Goal: Task Accomplishment & Management: Use online tool/utility

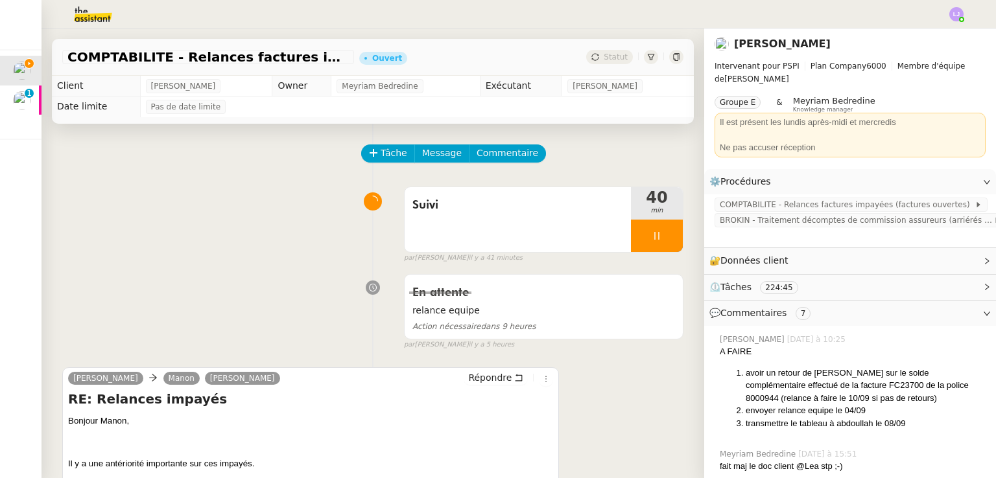
scroll to position [0, 5]
click at [658, 239] on div at bounding box center [657, 236] width 52 height 32
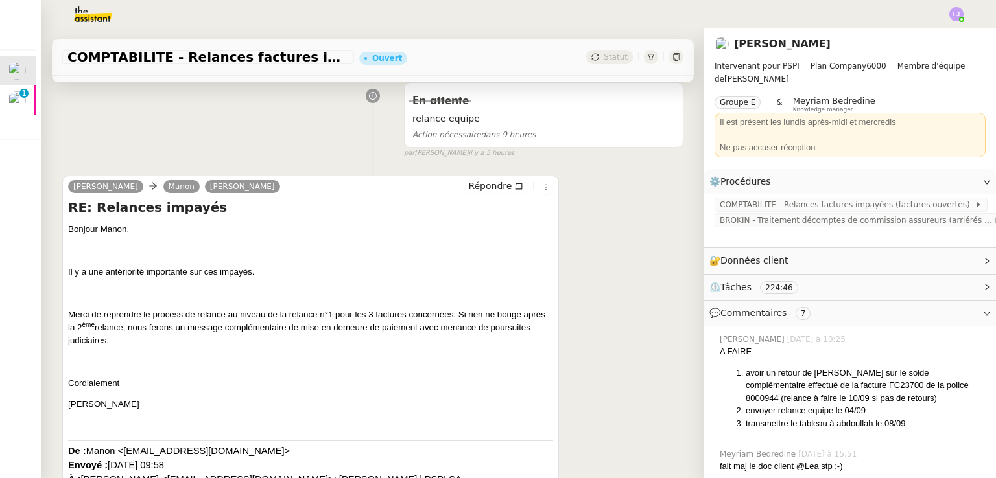
scroll to position [193, 0]
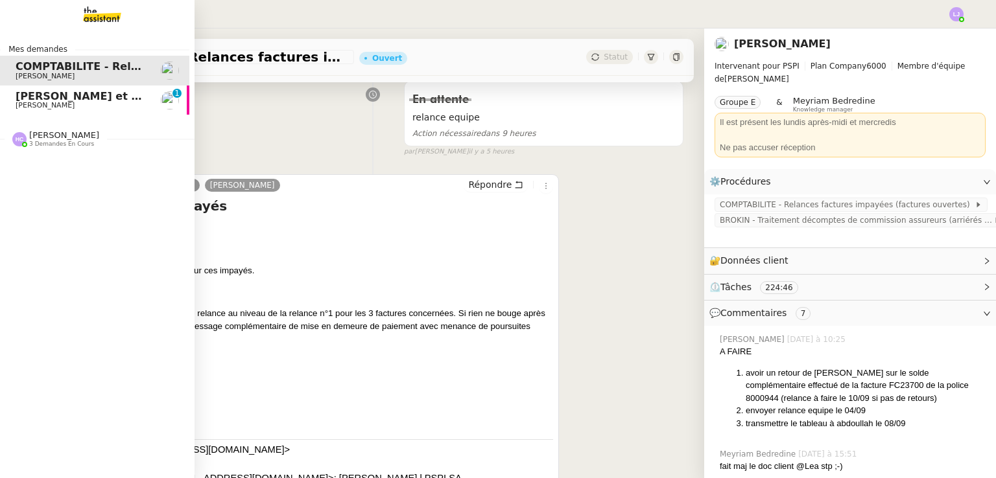
click at [88, 99] on span "[PERSON_NAME] et relancez les impayés chez [PERSON_NAME]" at bounding box center [200, 96] width 368 height 12
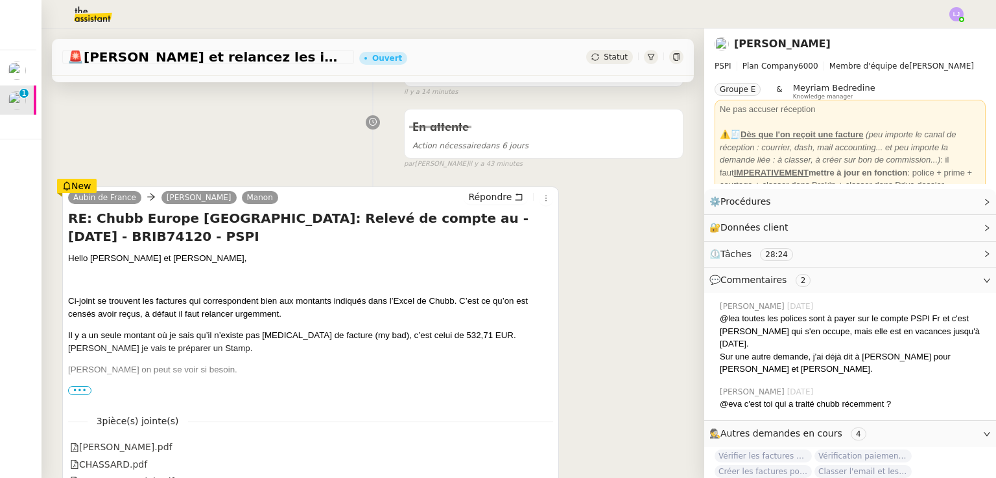
scroll to position [158, 0]
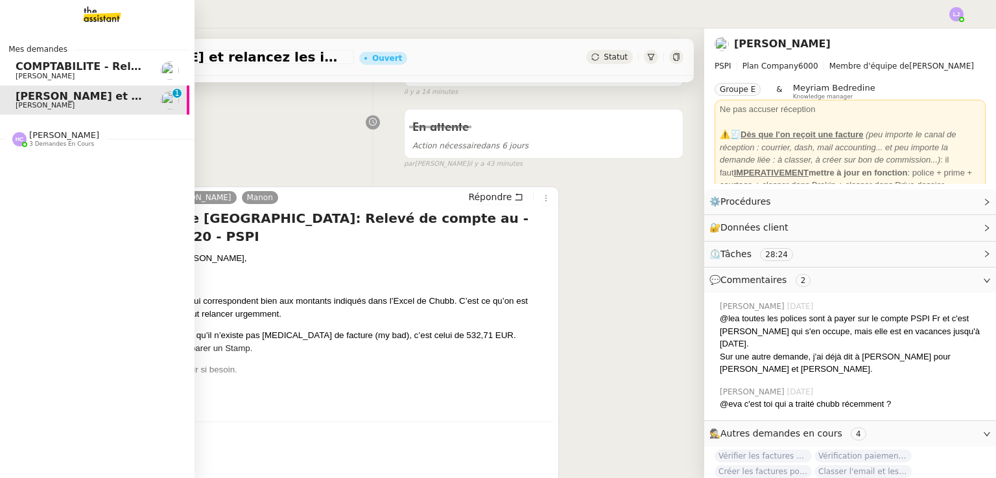
click at [99, 68] on span "COMPTABILITE - Relances factures impayées - [DATE]" at bounding box center [171, 66] width 311 height 12
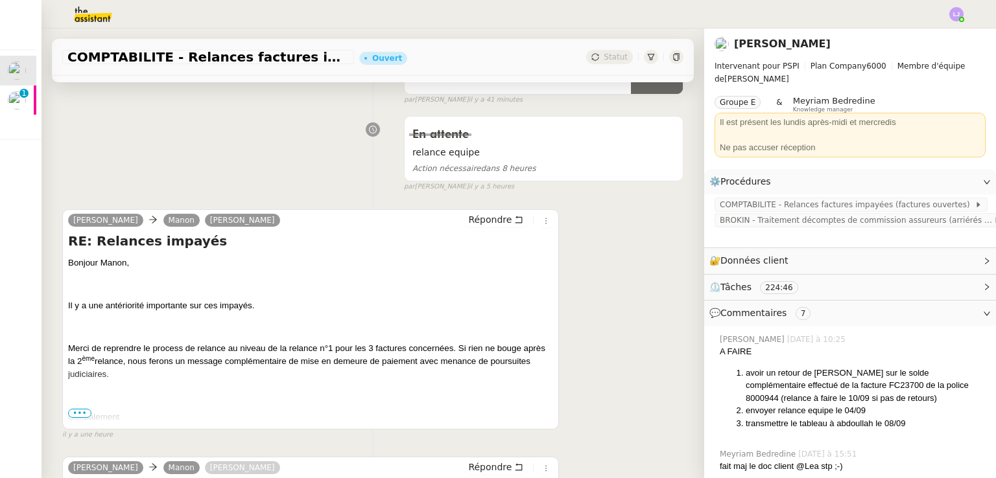
click at [380, 256] on div "RE: Relances impayés Bonjour Manon, Il y a une antériorité importante sur ces i…" at bounding box center [310, 329] width 485 height 194
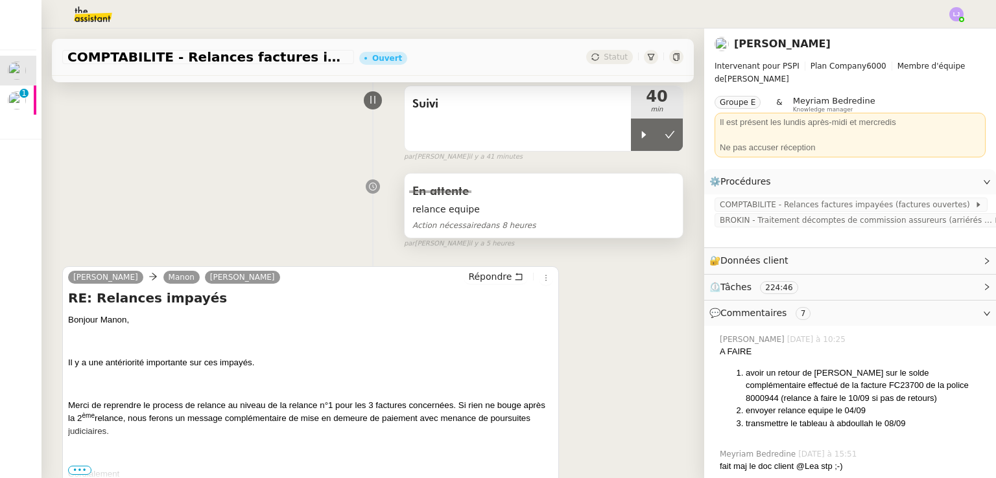
scroll to position [100, 0]
click at [591, 330] on div "[PERSON_NAME] [PERSON_NAME] Répondre RE: Relances impayés Bonjour Manon, Il y a…" at bounding box center [372, 377] width 621 height 243
